Goal: Ask a question: Seek information or help from site administrators or community

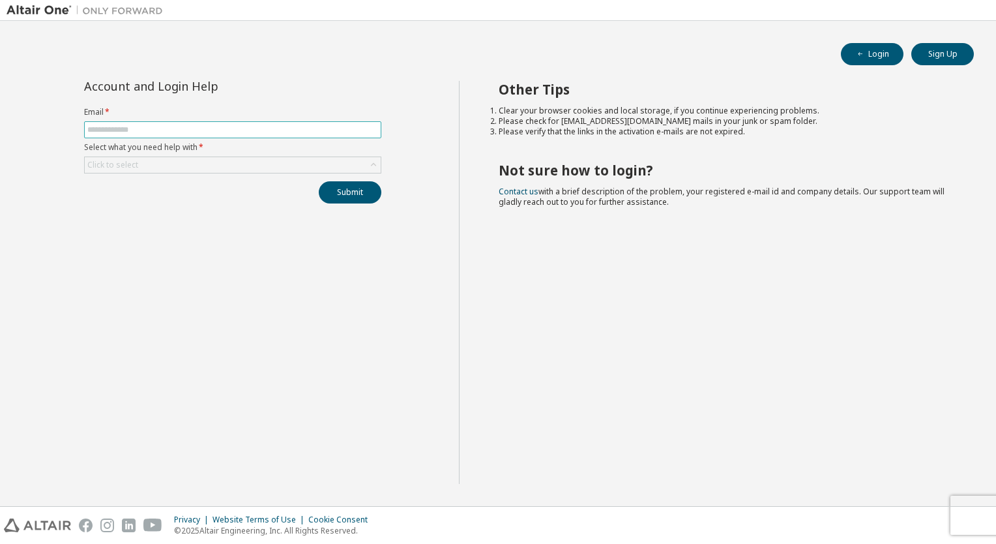
click at [244, 128] on input "text" at bounding box center [232, 129] width 291 height 10
type input "**********"
click at [230, 164] on div "Click to select" at bounding box center [233, 165] width 296 height 16
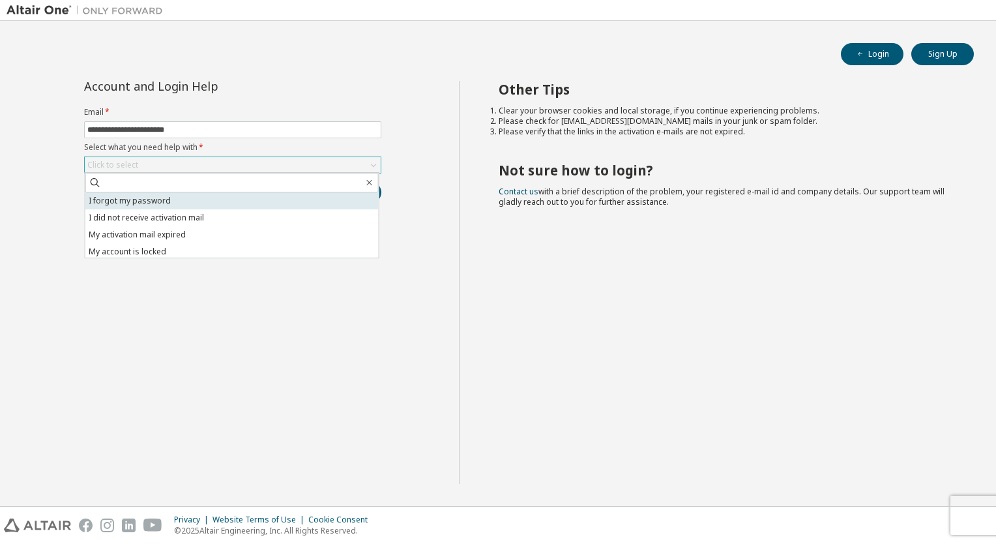
click at [214, 200] on li "I forgot my password" at bounding box center [231, 200] width 293 height 17
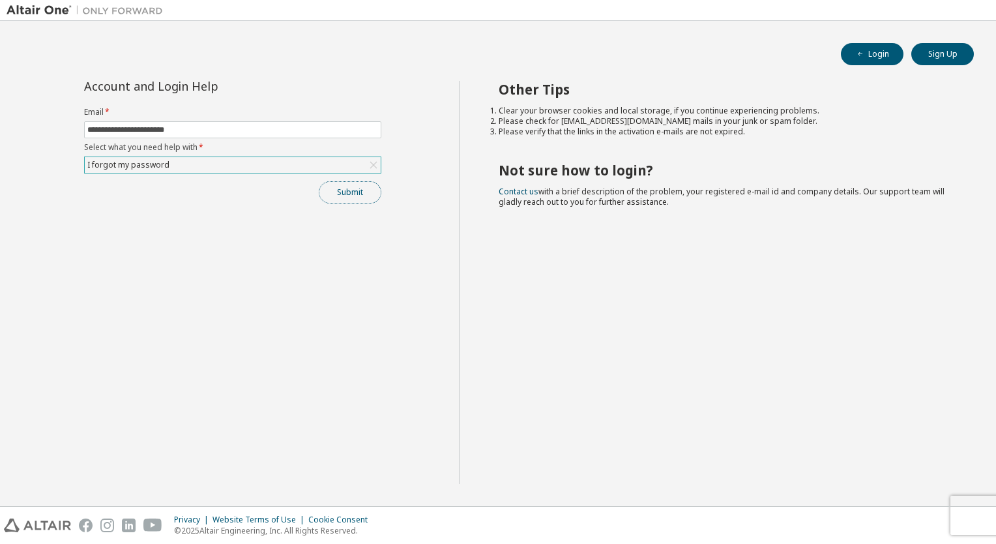
click at [334, 190] on button "Submit" at bounding box center [350, 192] width 63 height 22
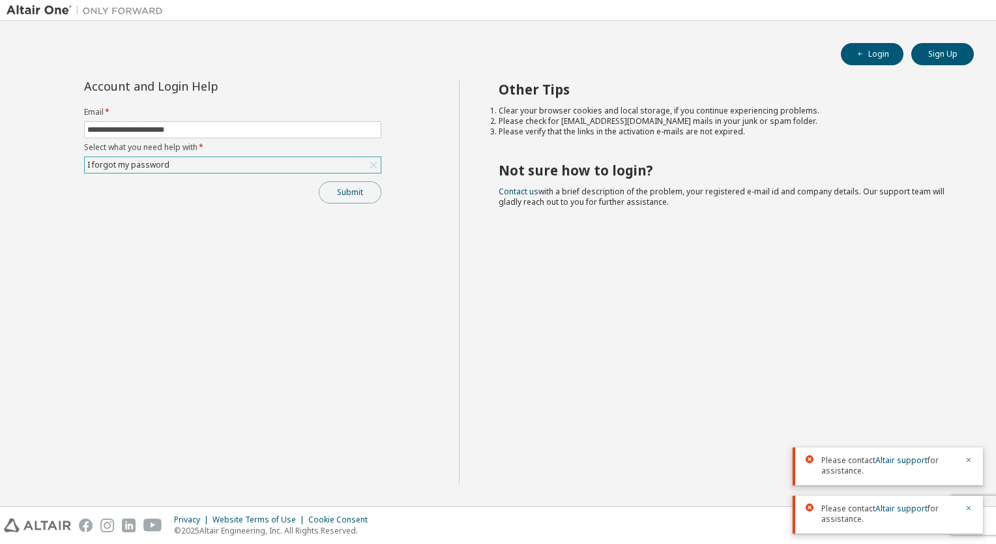
click at [351, 196] on button "Submit" at bounding box center [350, 192] width 63 height 22
click at [914, 413] on link "Altair support" at bounding box center [901, 411] width 52 height 11
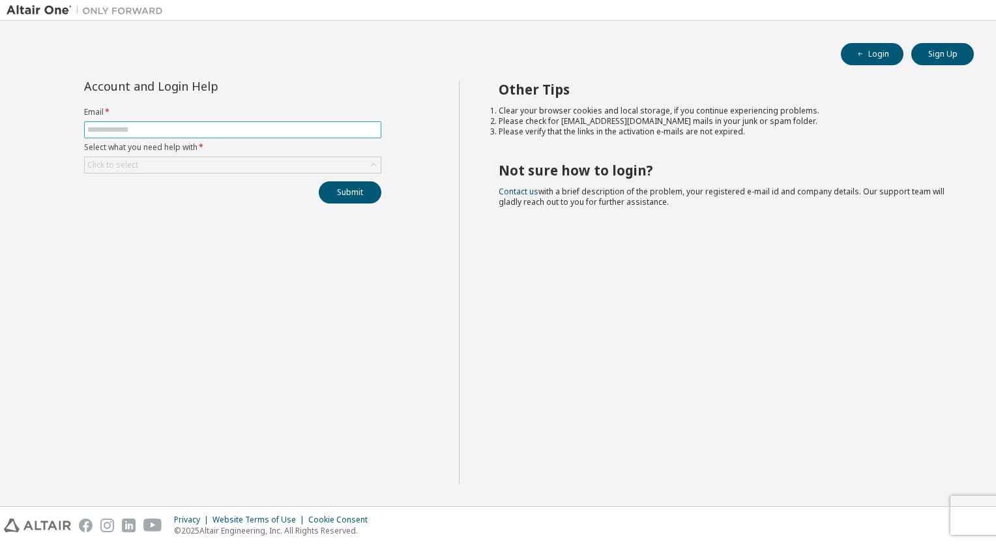
click at [301, 130] on input "text" at bounding box center [232, 129] width 291 height 10
type input "**********"
click at [252, 164] on div "Click to select" at bounding box center [233, 165] width 296 height 16
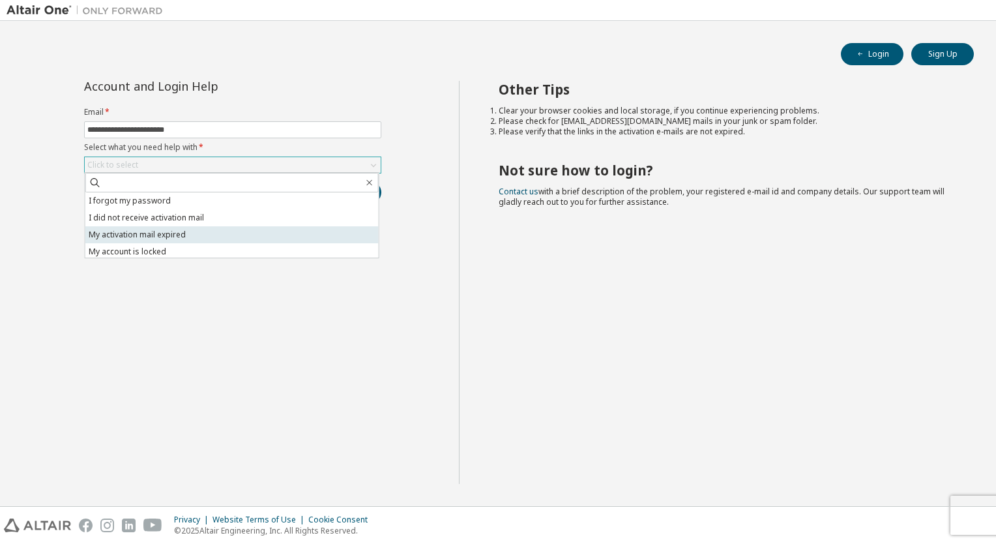
click at [225, 235] on li "My activation mail expired" at bounding box center [231, 234] width 293 height 17
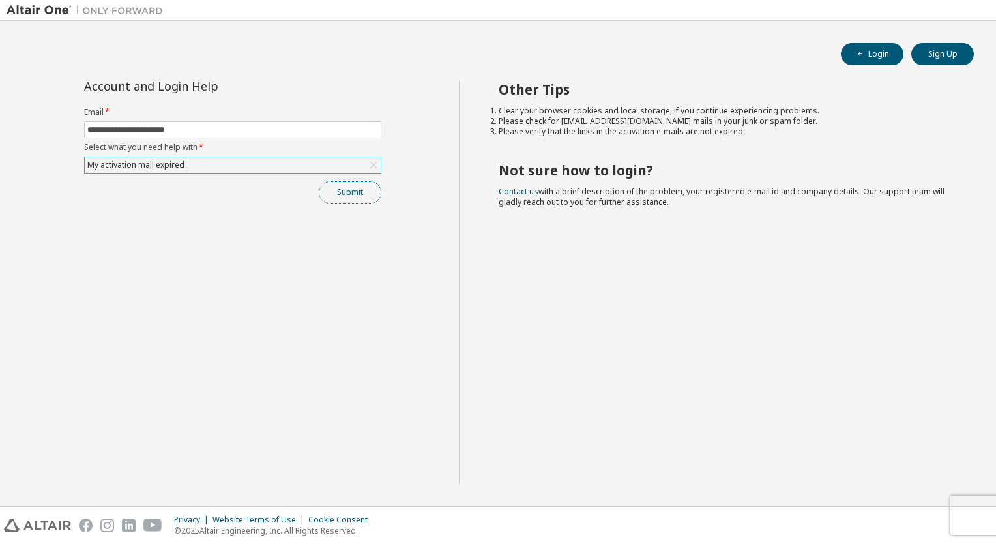
click at [340, 194] on button "Submit" at bounding box center [350, 192] width 63 height 22
click at [517, 189] on link "Contact us" at bounding box center [519, 191] width 40 height 11
